Goal: Information Seeking & Learning: Learn about a topic

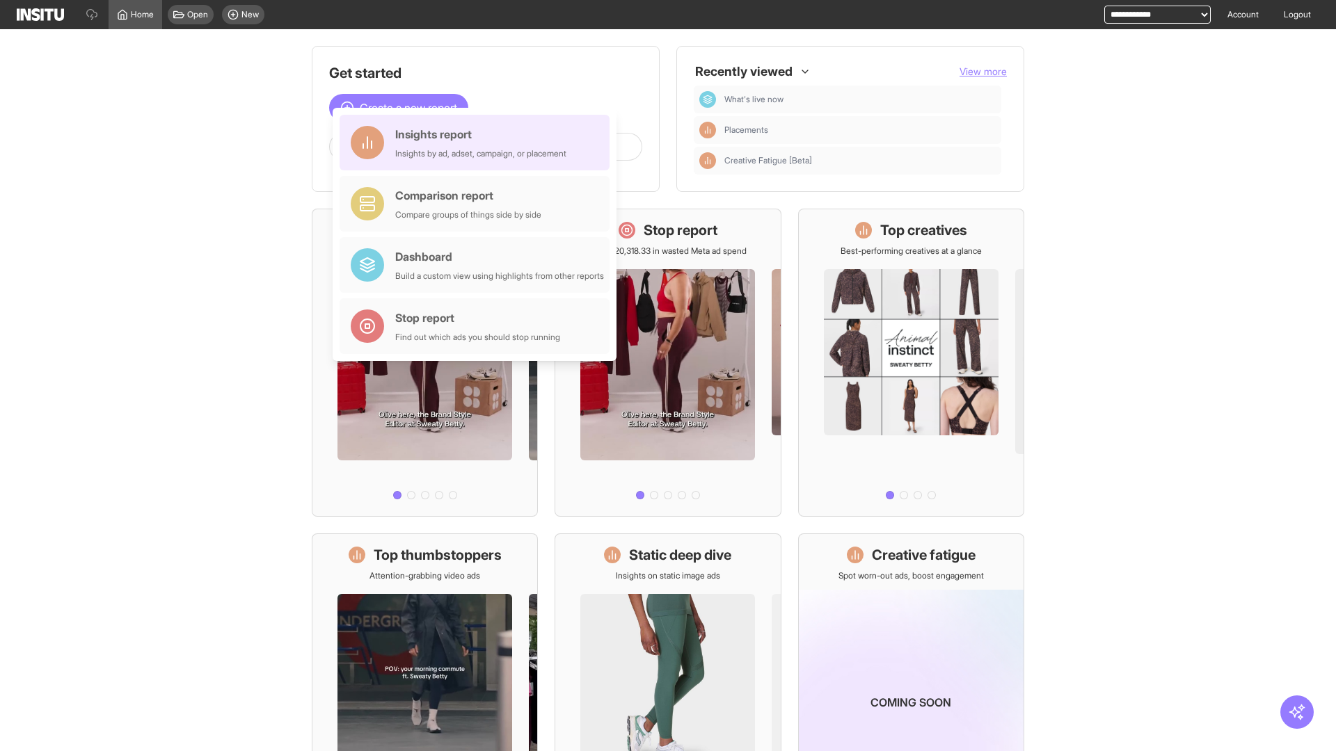
click at [478, 143] on div "Insights report Insights by ad, adset, campaign, or placement" at bounding box center [480, 142] width 171 height 33
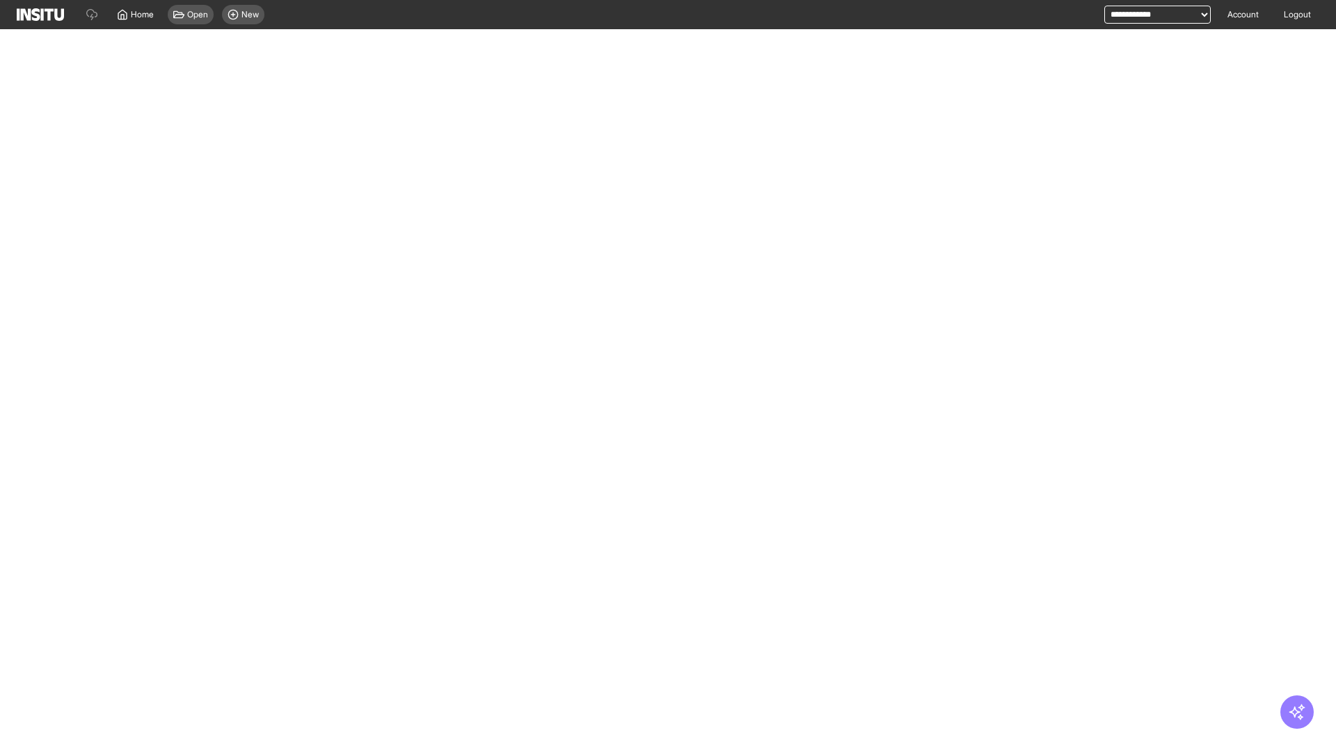
select select "**"
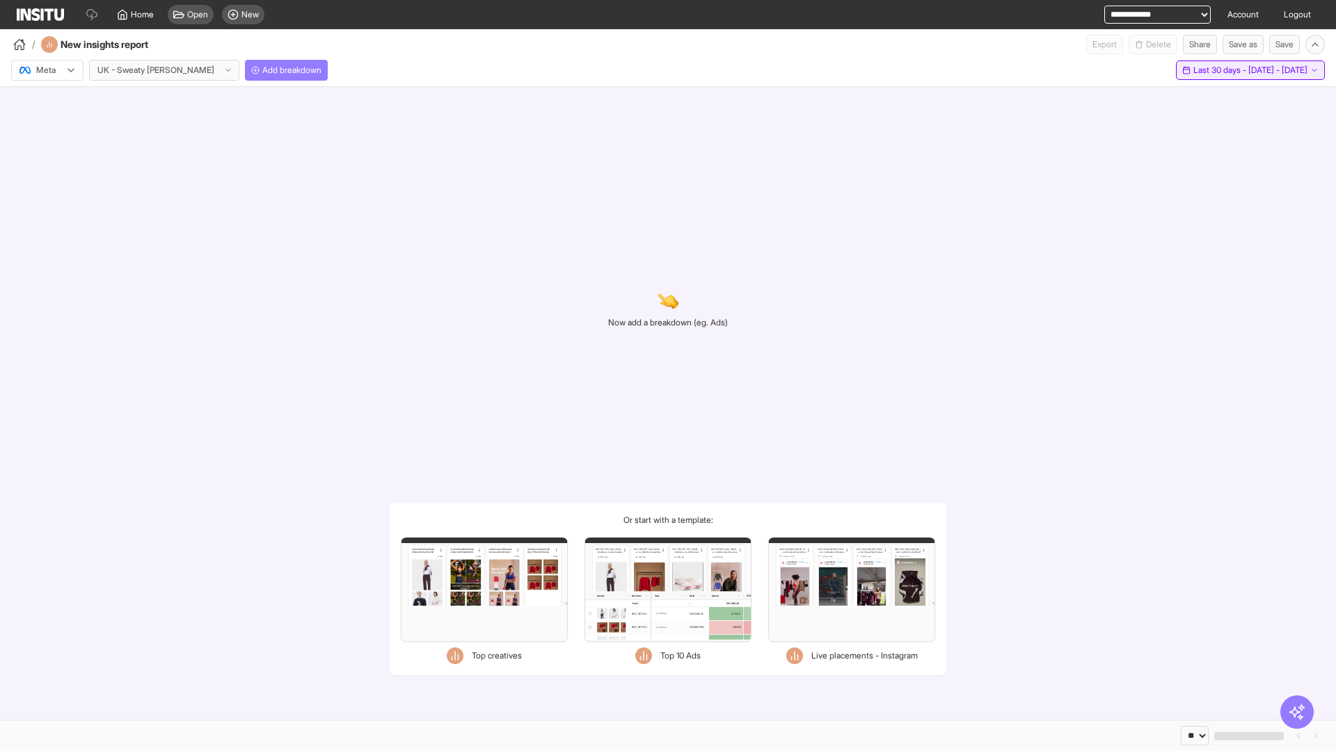
click at [1220, 70] on span "Last 30 days - [DATE] - [DATE]" at bounding box center [1250, 70] width 114 height 11
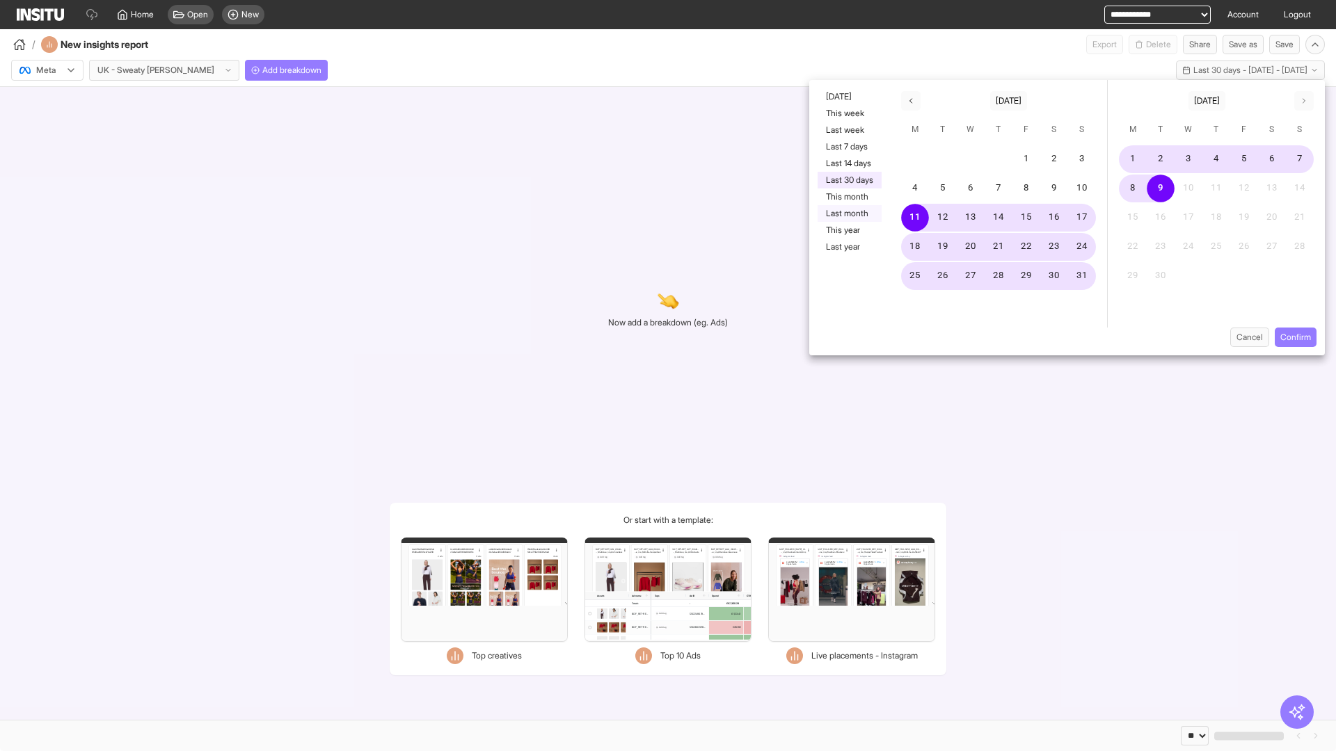
click at [848, 214] on button "Last month" at bounding box center [850, 213] width 64 height 17
